Goal: Find contact information: Find contact information

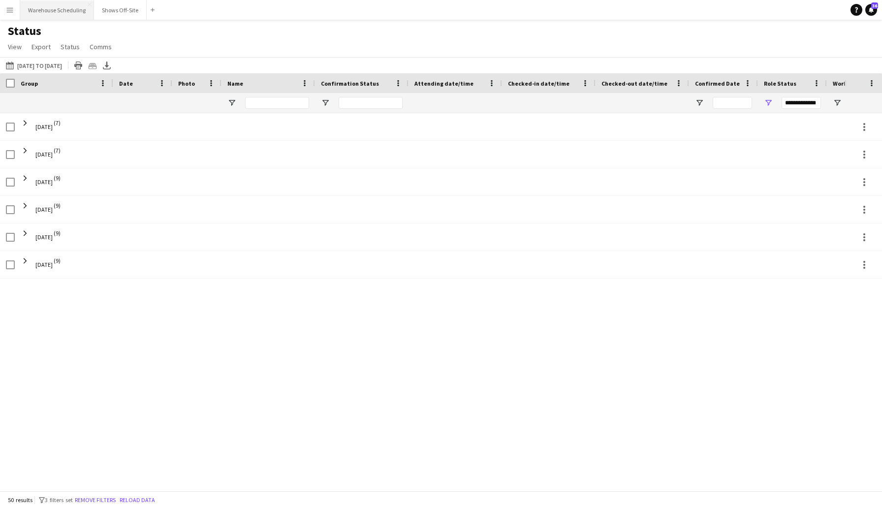
click at [44, 10] on button "Warehouse Scheduling Close" at bounding box center [57, 9] width 74 height 19
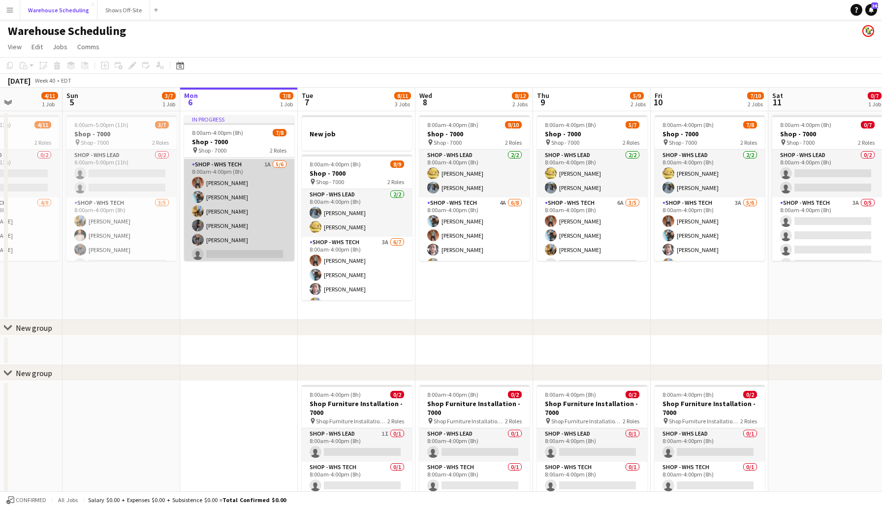
scroll to position [48, 0]
click at [212, 208] on app-card-role "Shop - WHS Tech 1A [DATE] 8:00am-4:00pm (8h) [PERSON_NAME] [PERSON_NAME] [PERSO…" at bounding box center [239, 210] width 110 height 105
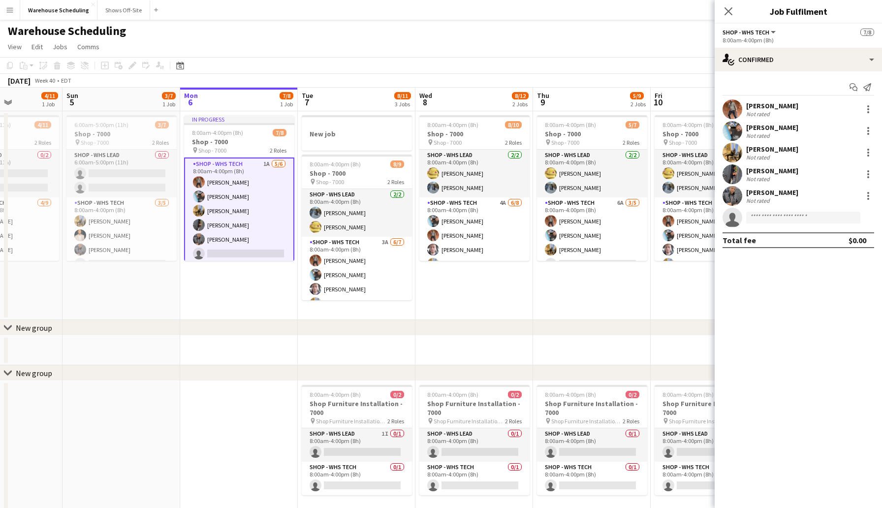
scroll to position [49, 0]
click at [869, 152] on div at bounding box center [869, 153] width 12 height 12
click at [757, 146] on div at bounding box center [441, 254] width 882 height 508
click at [757, 146] on div "[PERSON_NAME]" at bounding box center [773, 149] width 52 height 9
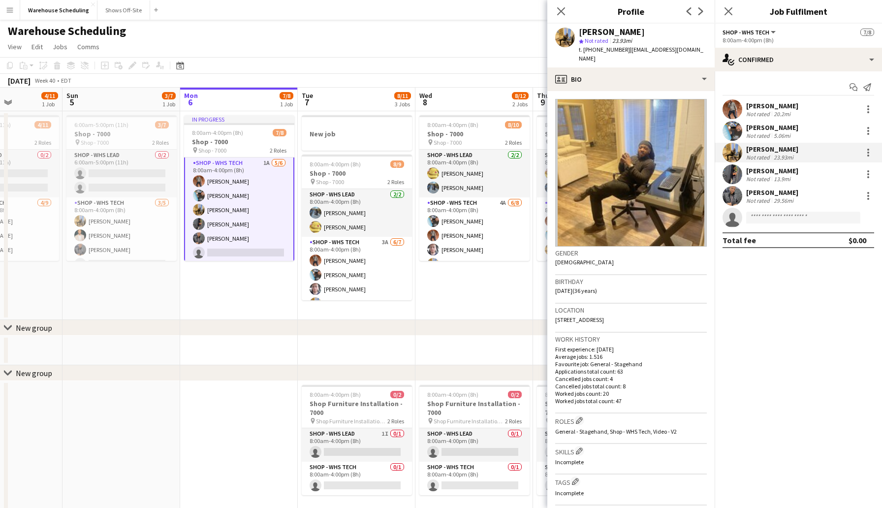
drag, startPoint x: 621, startPoint y: 50, endPoint x: 589, endPoint y: 53, distance: 32.1
click at [589, 53] on div "t. [PHONE_NUMBER] | [EMAIL_ADDRESS][DOMAIN_NAME]" at bounding box center [643, 54] width 128 height 18
copy div "2603694874 |"
